Goal: Information Seeking & Learning: Learn about a topic

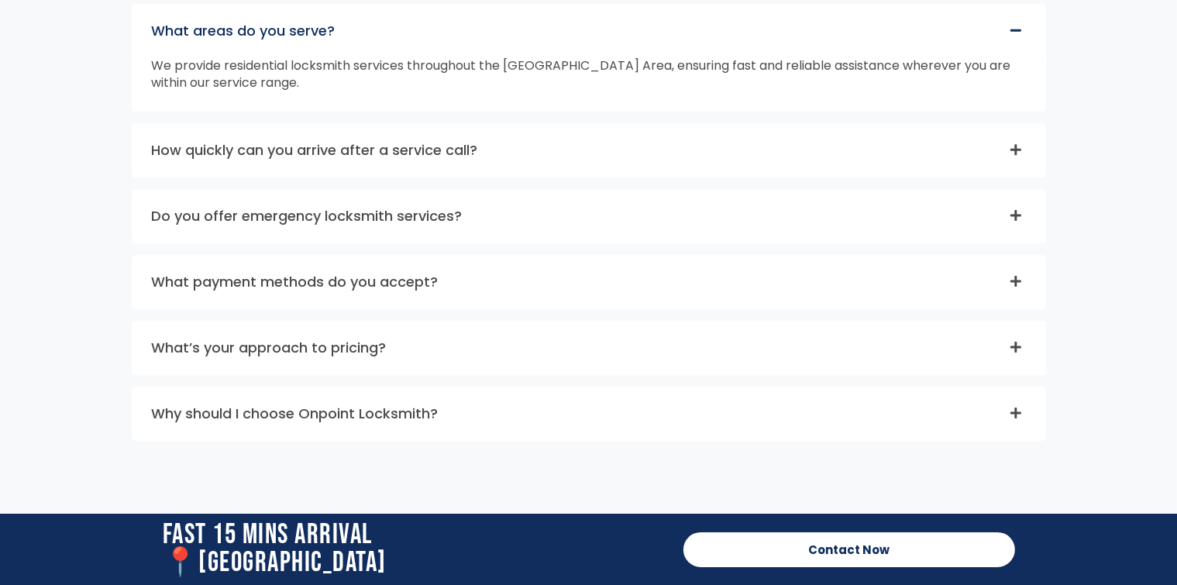
scroll to position [4874, 0]
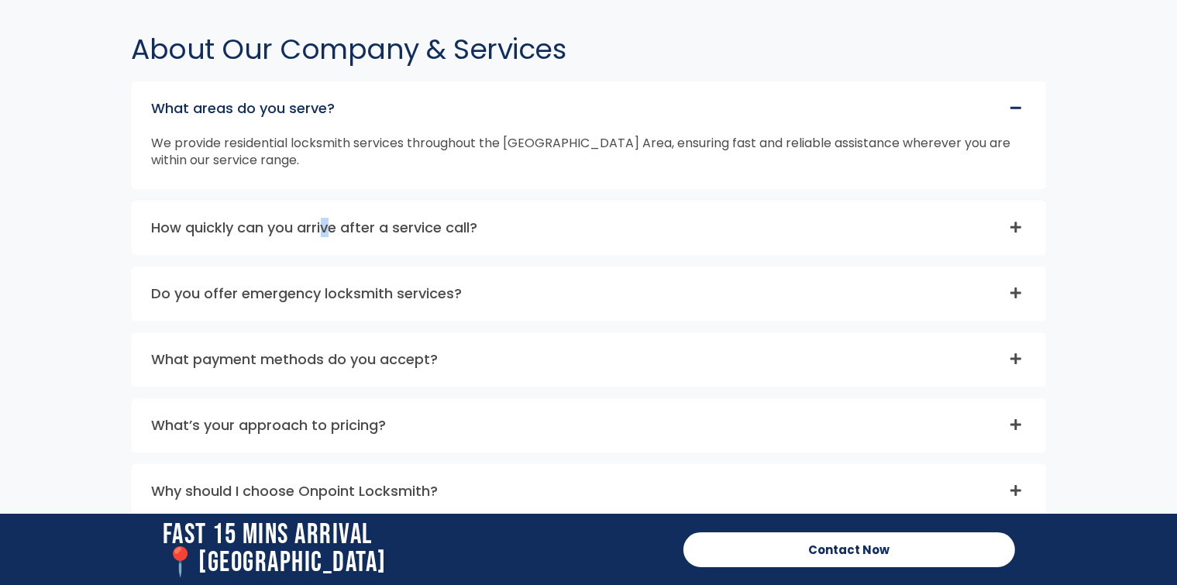
click at [329, 237] on link "How quickly can you arrive after a service call?" at bounding box center [315, 227] width 326 height 19
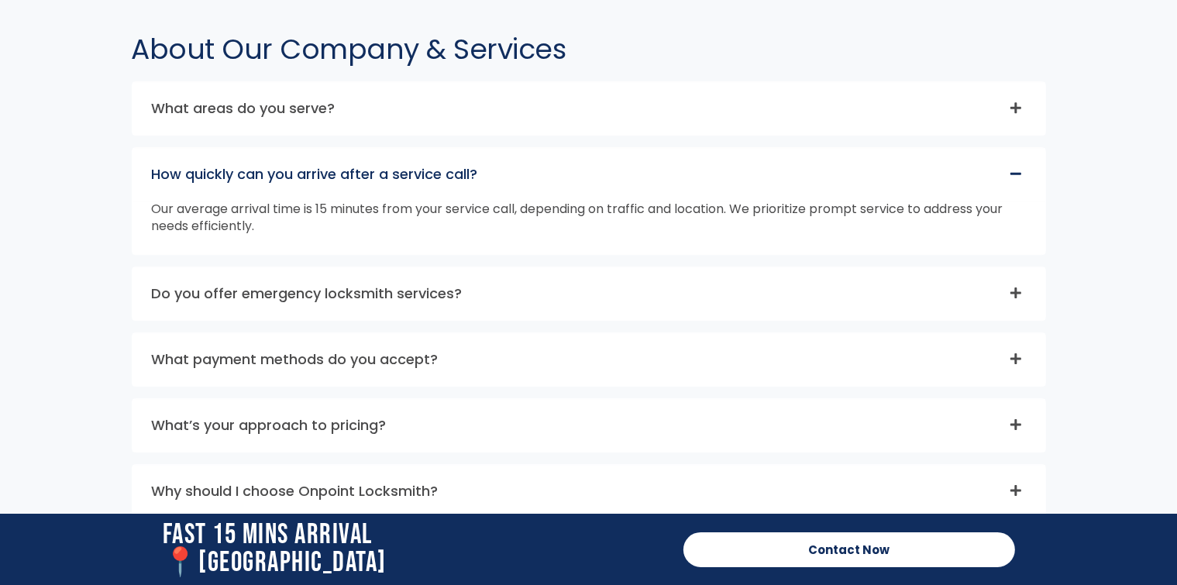
click at [356, 369] on link "What payment methods do you accept?" at bounding box center [295, 358] width 287 height 19
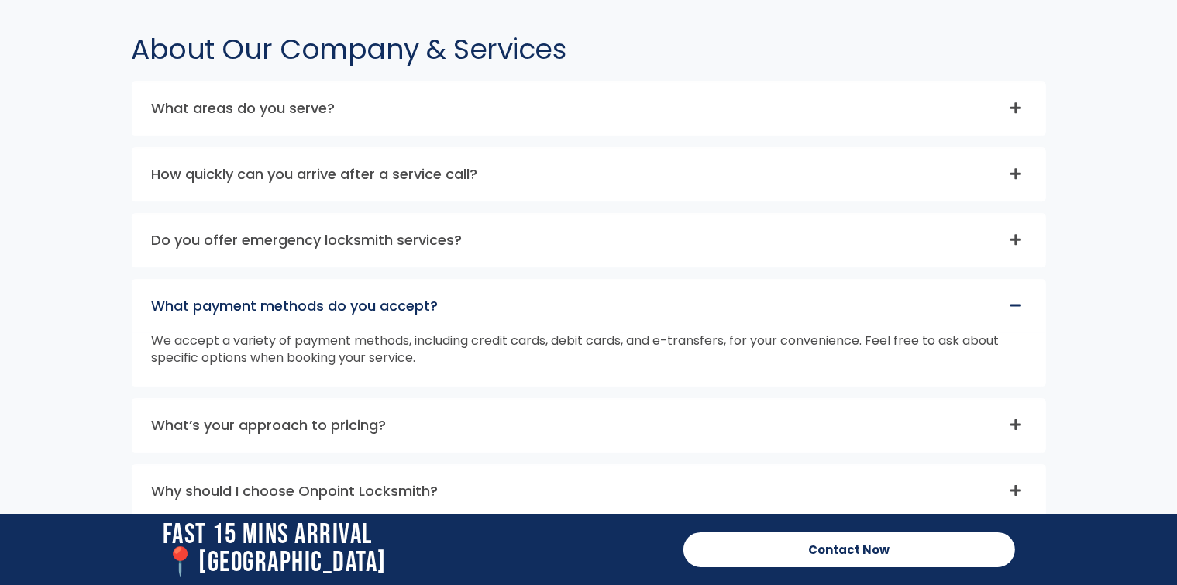
click at [331, 434] on link "What’s your approach to pricing?" at bounding box center [269, 424] width 235 height 19
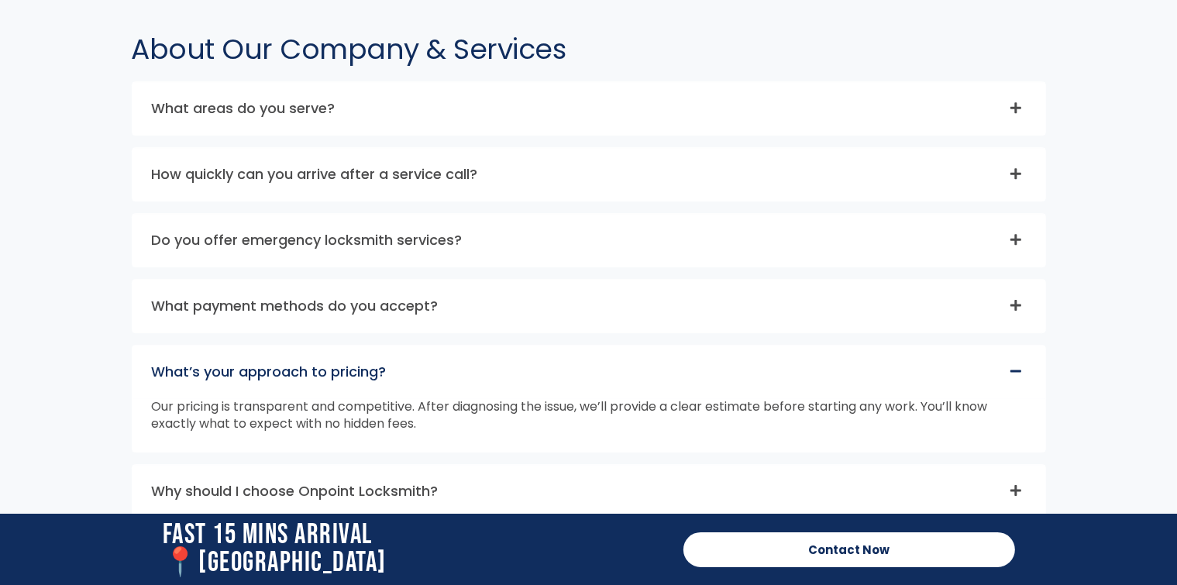
click at [365, 249] on link "Do you offer emergency locksmith services?" at bounding box center [307, 239] width 311 height 19
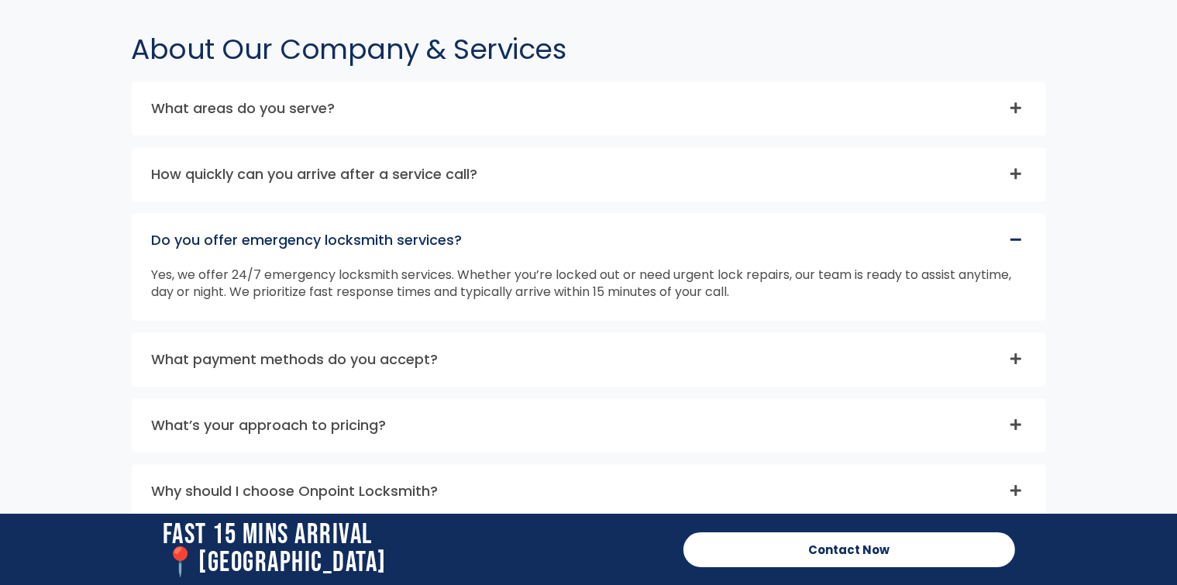
scroll to position [4797, 0]
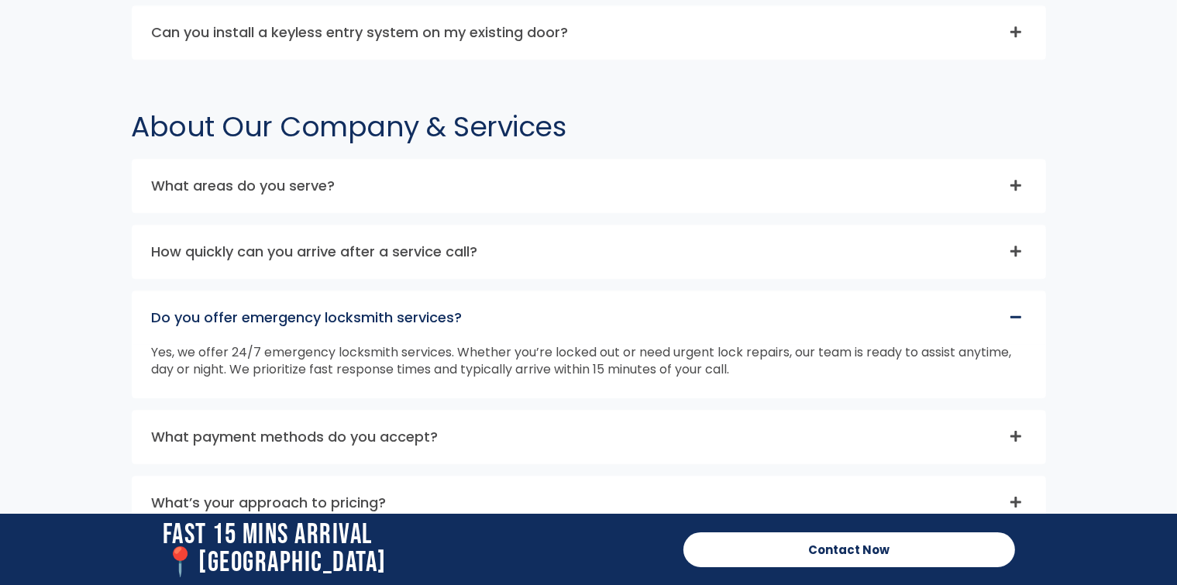
click at [297, 327] on link "Do you offer emergency locksmith services?" at bounding box center [307, 317] width 311 height 19
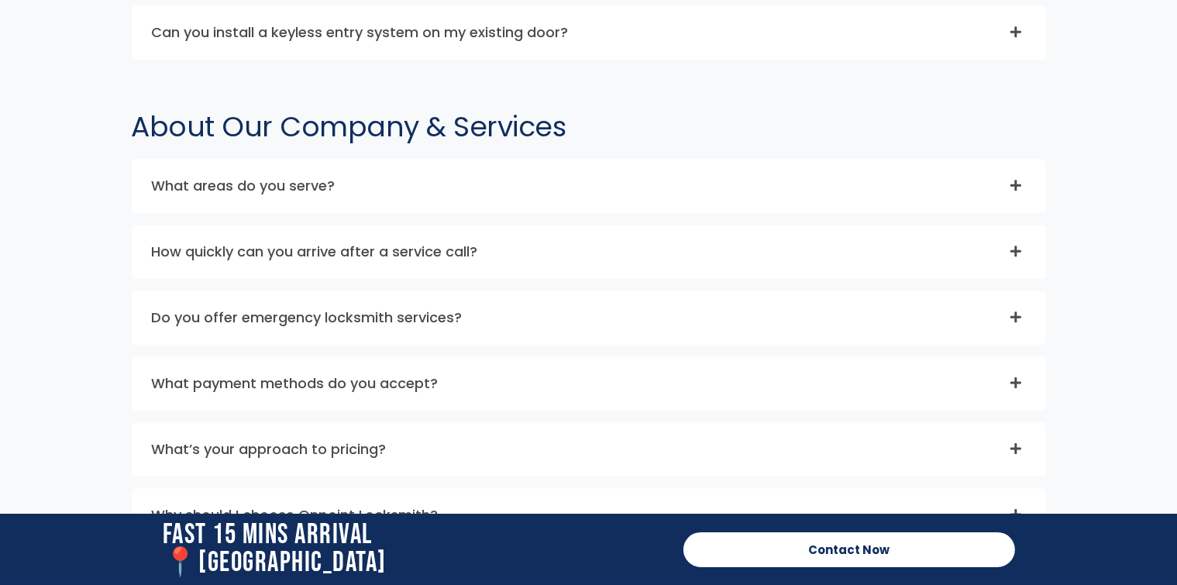
click at [288, 327] on link "Do you offer emergency locksmith services?" at bounding box center [307, 317] width 311 height 19
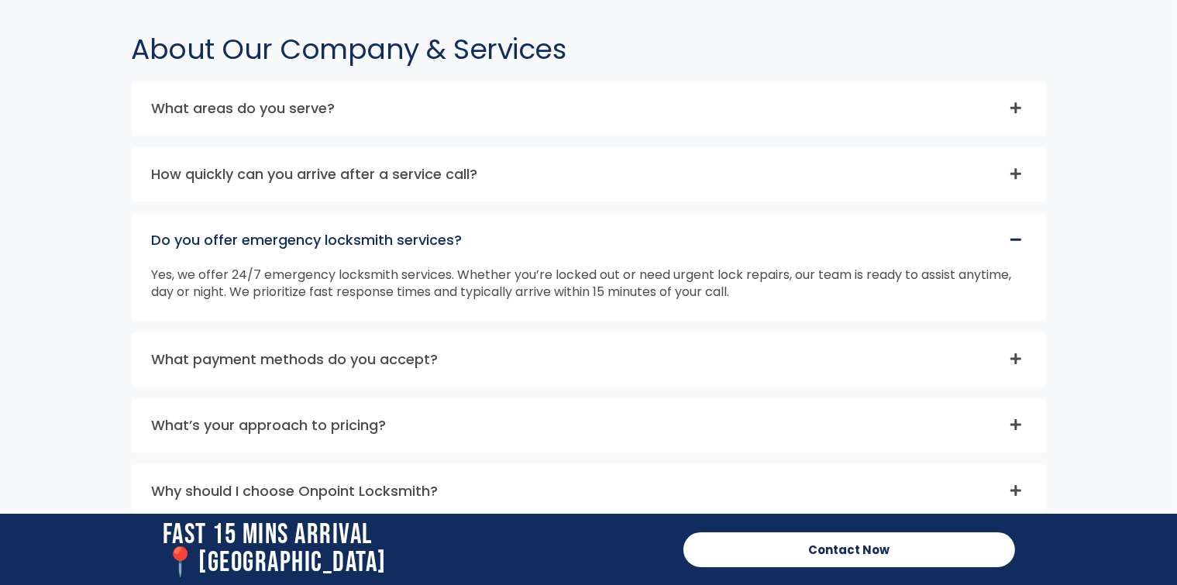
scroll to position [4952, 0]
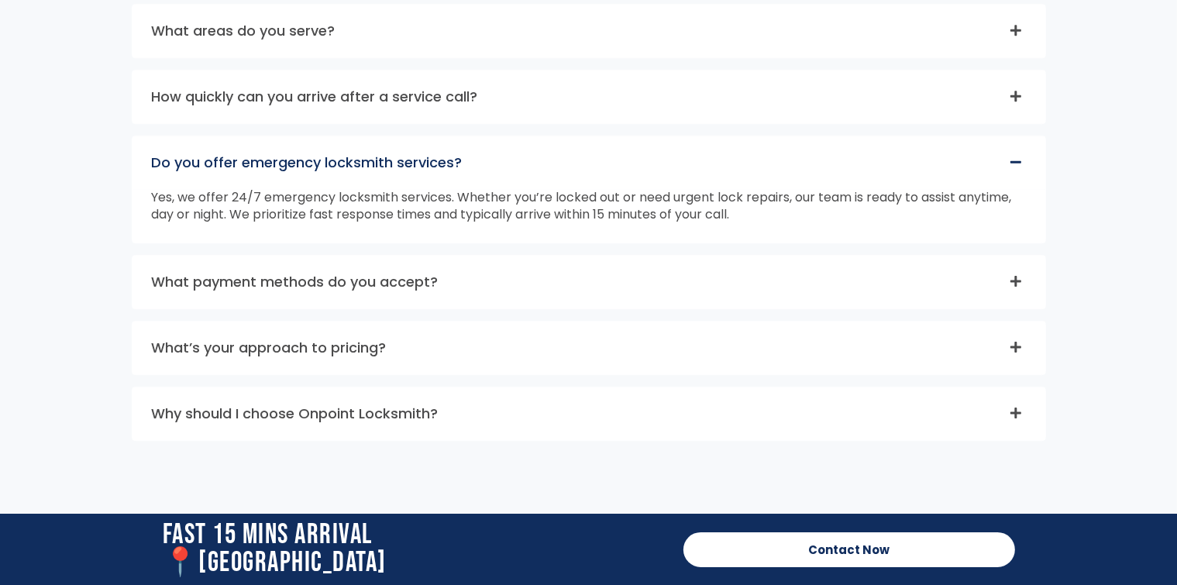
click at [249, 348] on link "What’s your approach to pricing?" at bounding box center [269, 347] width 235 height 19
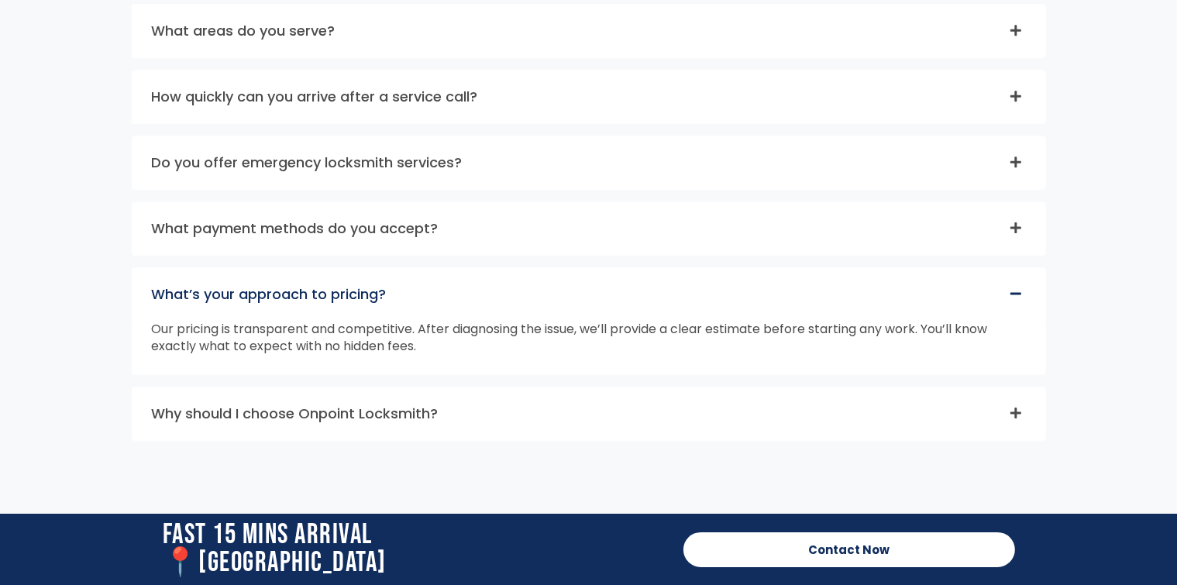
click at [242, 321] on div "What’s your approach to pricing?" at bounding box center [588, 294] width 913 height 53
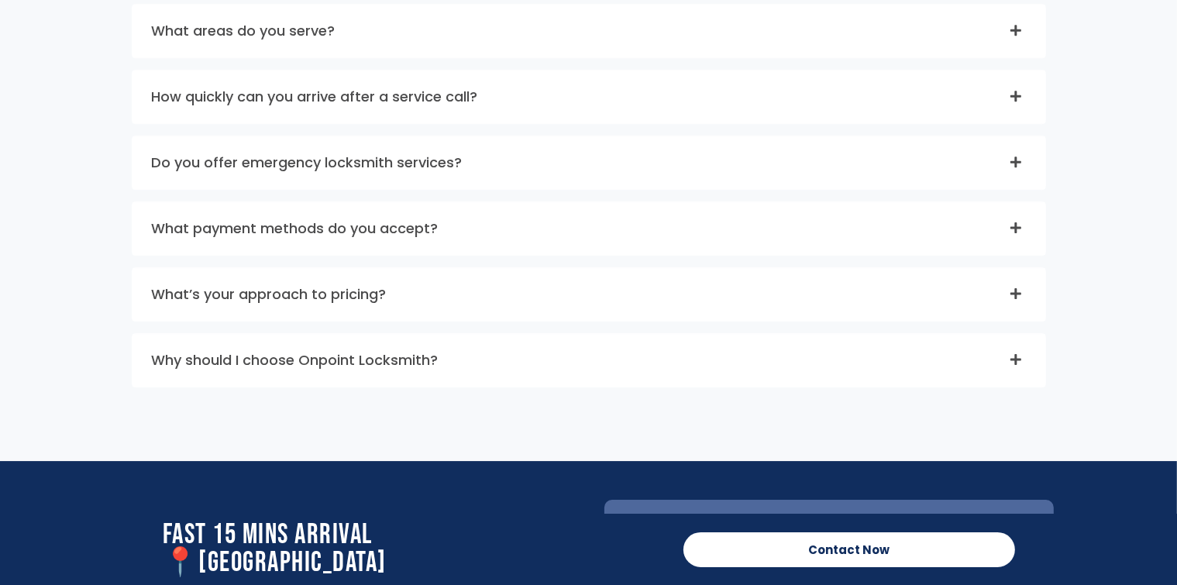
click at [357, 301] on link "What’s your approach to pricing?" at bounding box center [269, 293] width 235 height 19
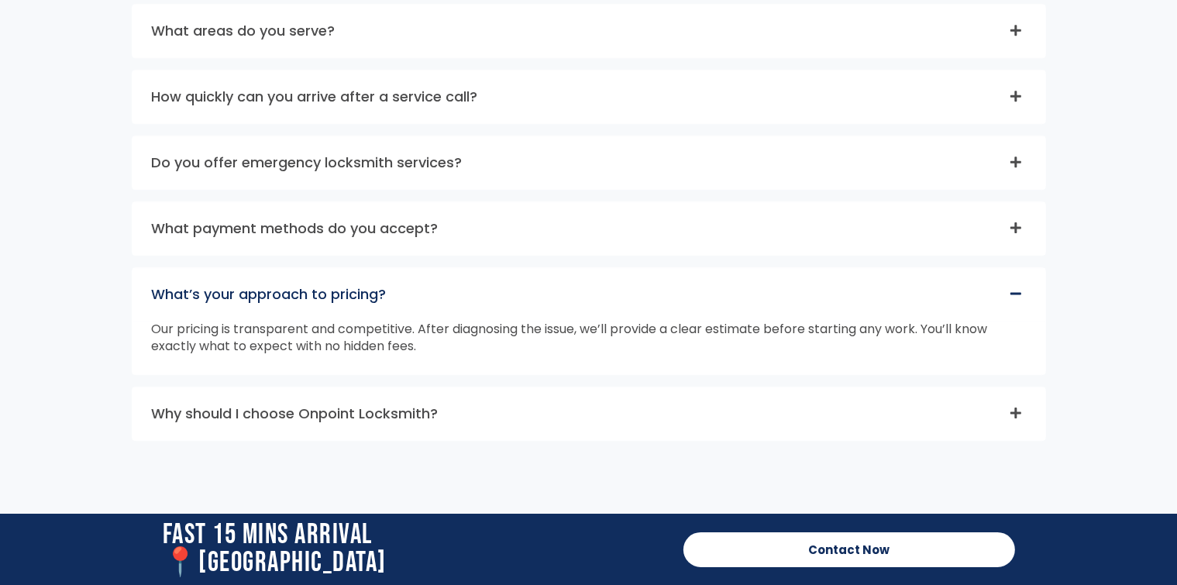
click at [334, 423] on link "Why should I choose Onpoint Locksmith?" at bounding box center [295, 413] width 287 height 19
